Goal: Transaction & Acquisition: Purchase product/service

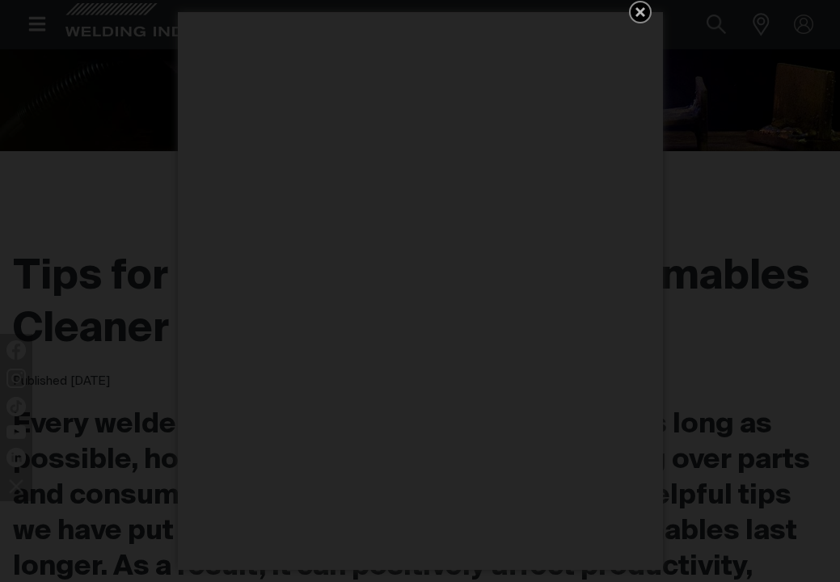
scroll to position [291, 0]
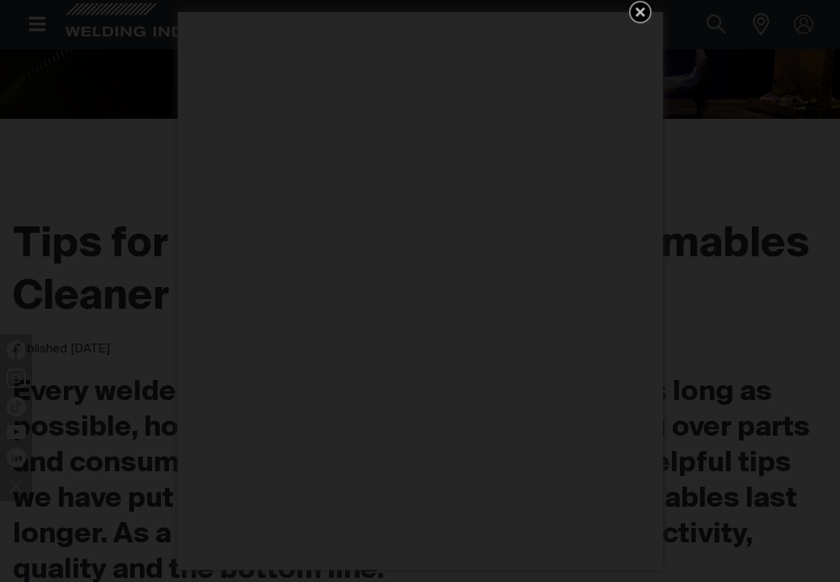
click at [638, 6] on icon "Get 5 WIA Welding Guides Free!" at bounding box center [640, 11] width 19 height 19
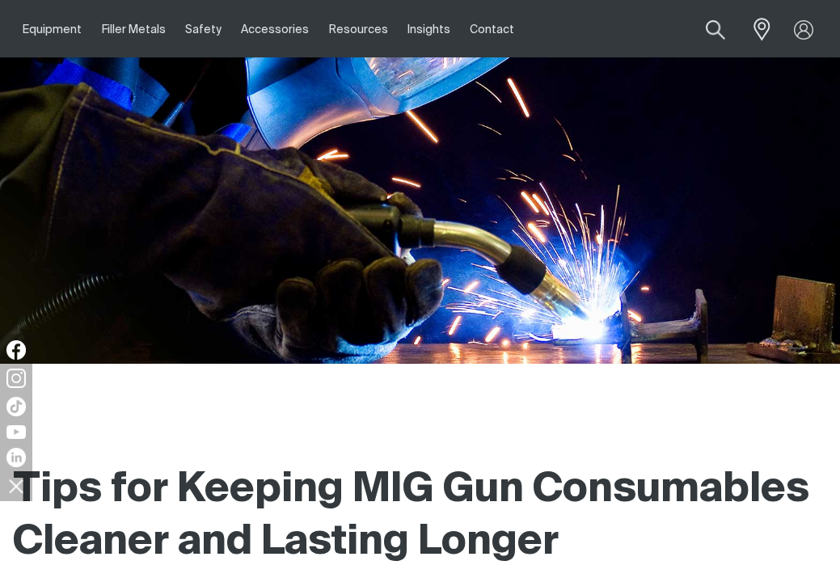
scroll to position [0, 0]
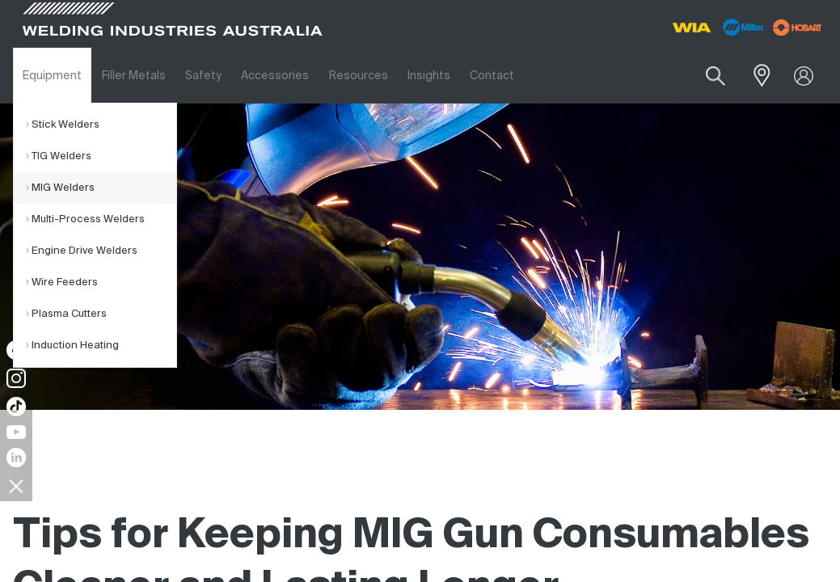
click at [61, 186] on link "MIG Welders" at bounding box center [101, 188] width 150 height 32
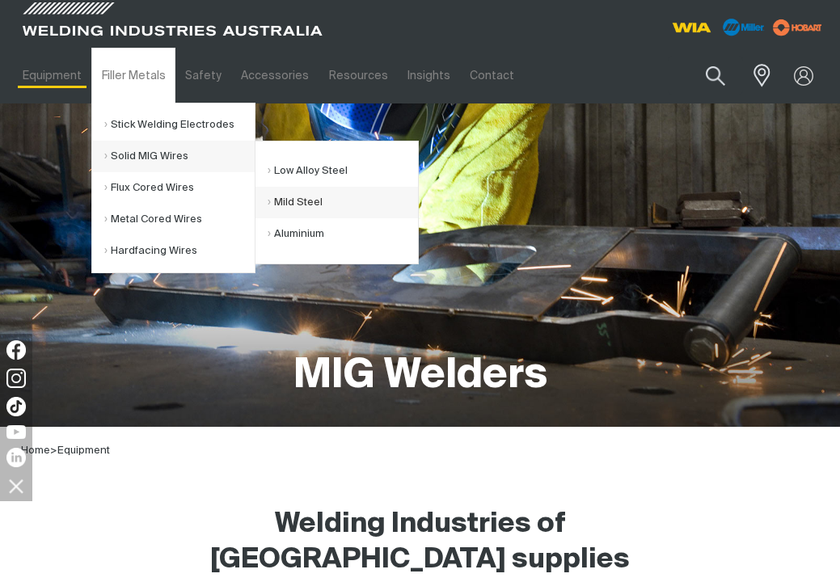
click at [290, 199] on link "Mild Steel" at bounding box center [343, 203] width 150 height 32
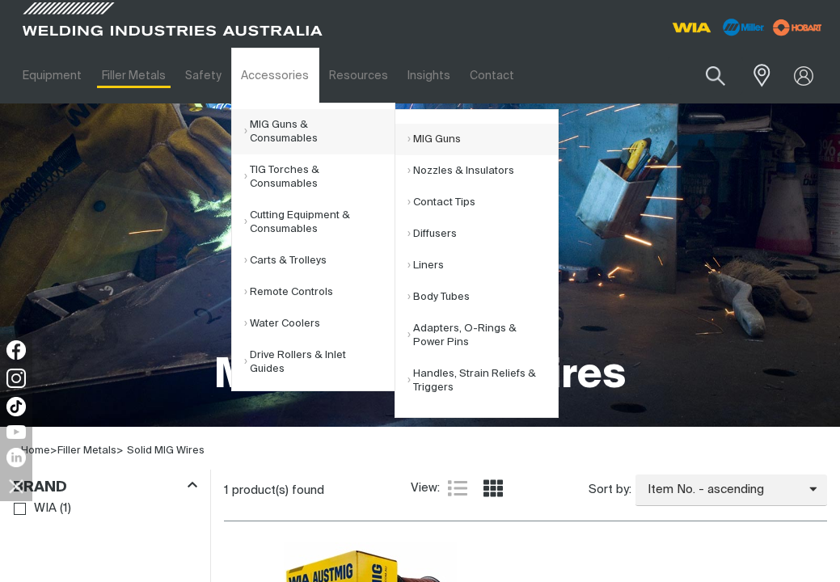
click at [420, 137] on link "MIG Guns" at bounding box center [483, 140] width 150 height 32
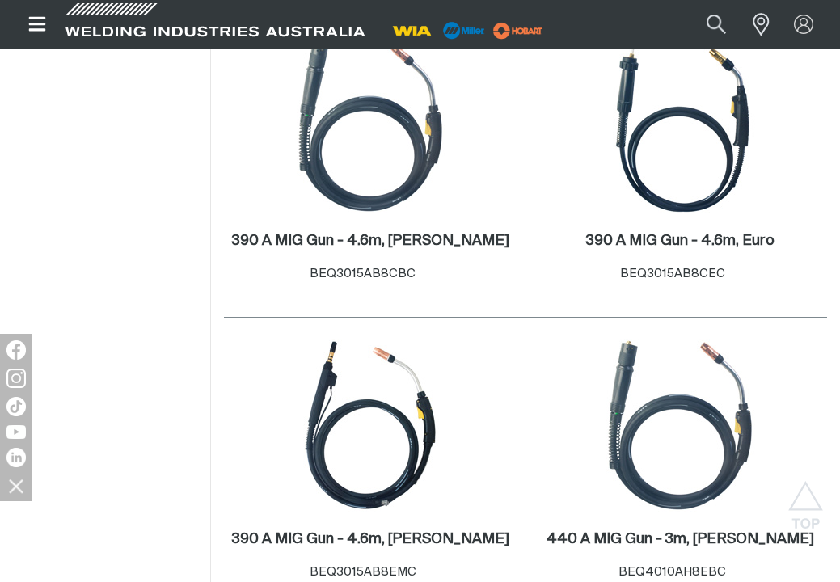
scroll to position [1132, 0]
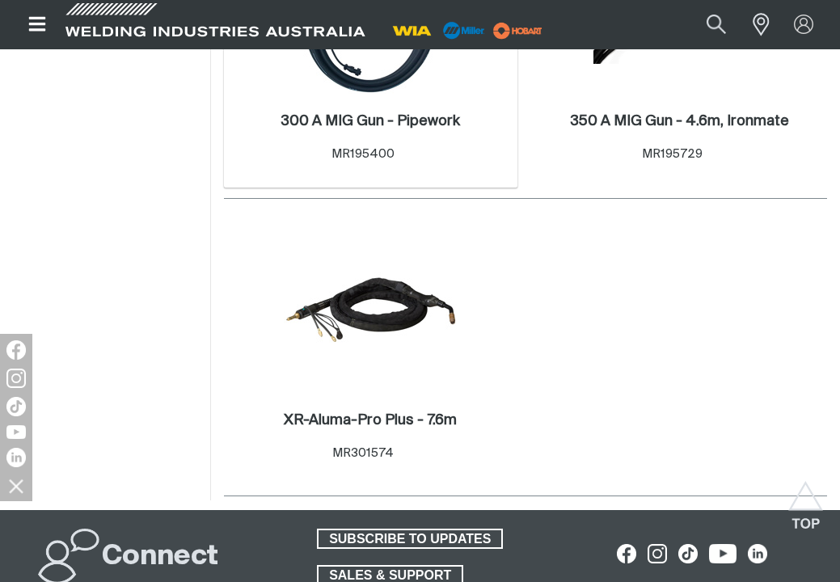
scroll to position [3316, 0]
